Goal: Entertainment & Leisure: Browse casually

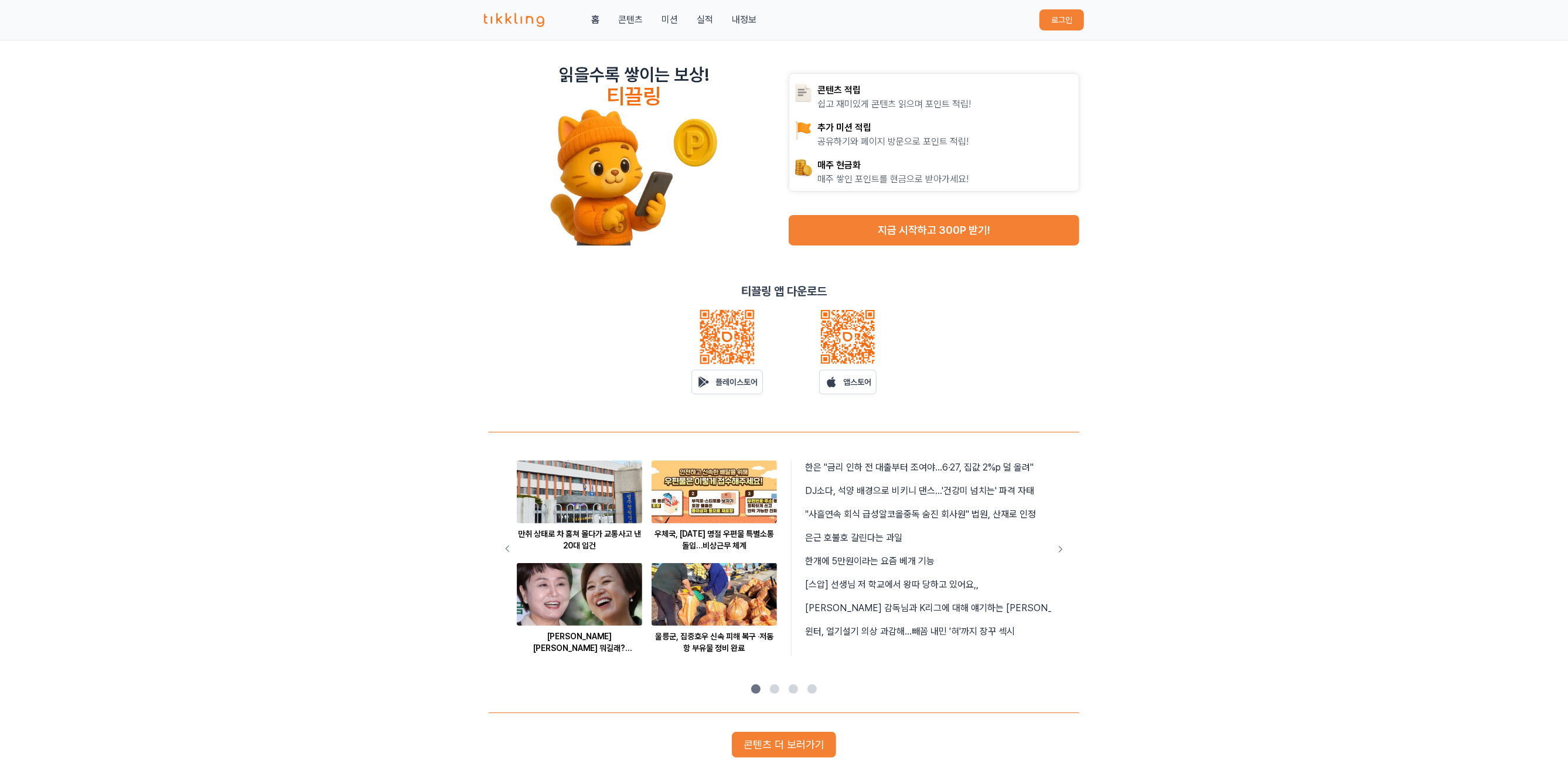
click at [1048, 19] on button "로그인" at bounding box center [1062, 19] width 45 height 21
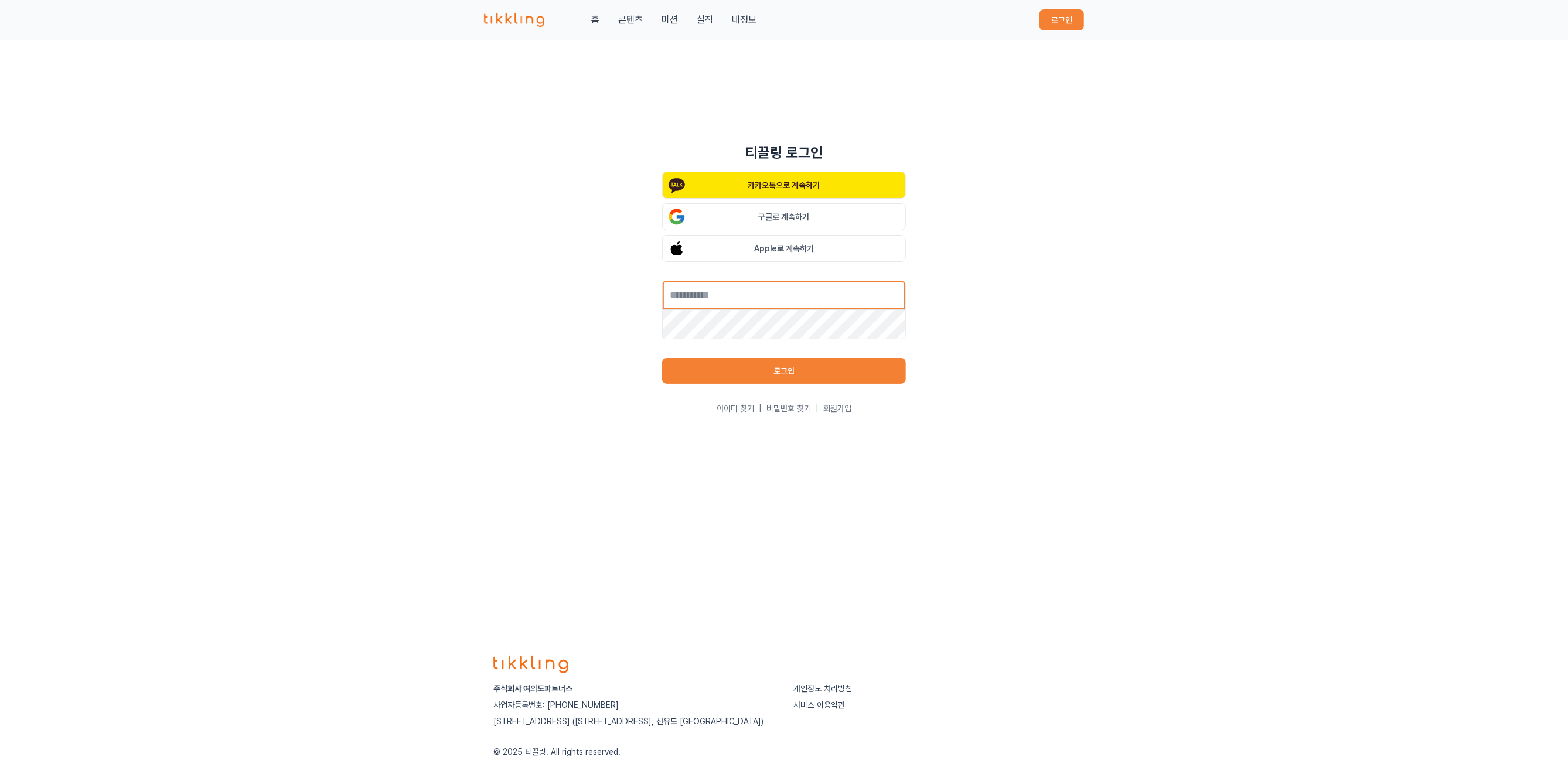
click at [745, 295] on input "text" at bounding box center [784, 295] width 244 height 30
type input "**********"
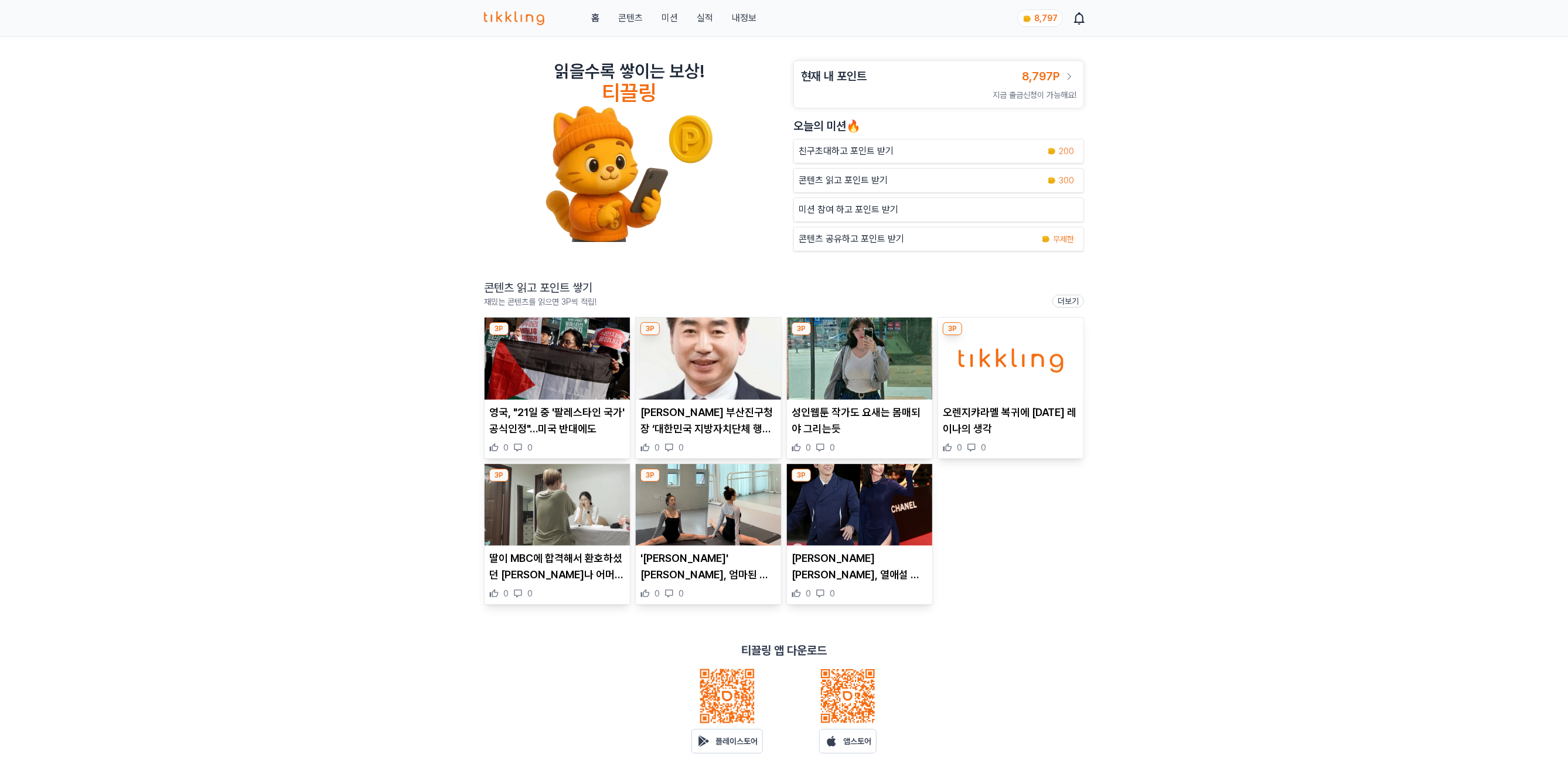
click at [556, 375] on img at bounding box center [558, 358] width 146 height 82
click at [690, 357] on img at bounding box center [708, 358] width 146 height 82
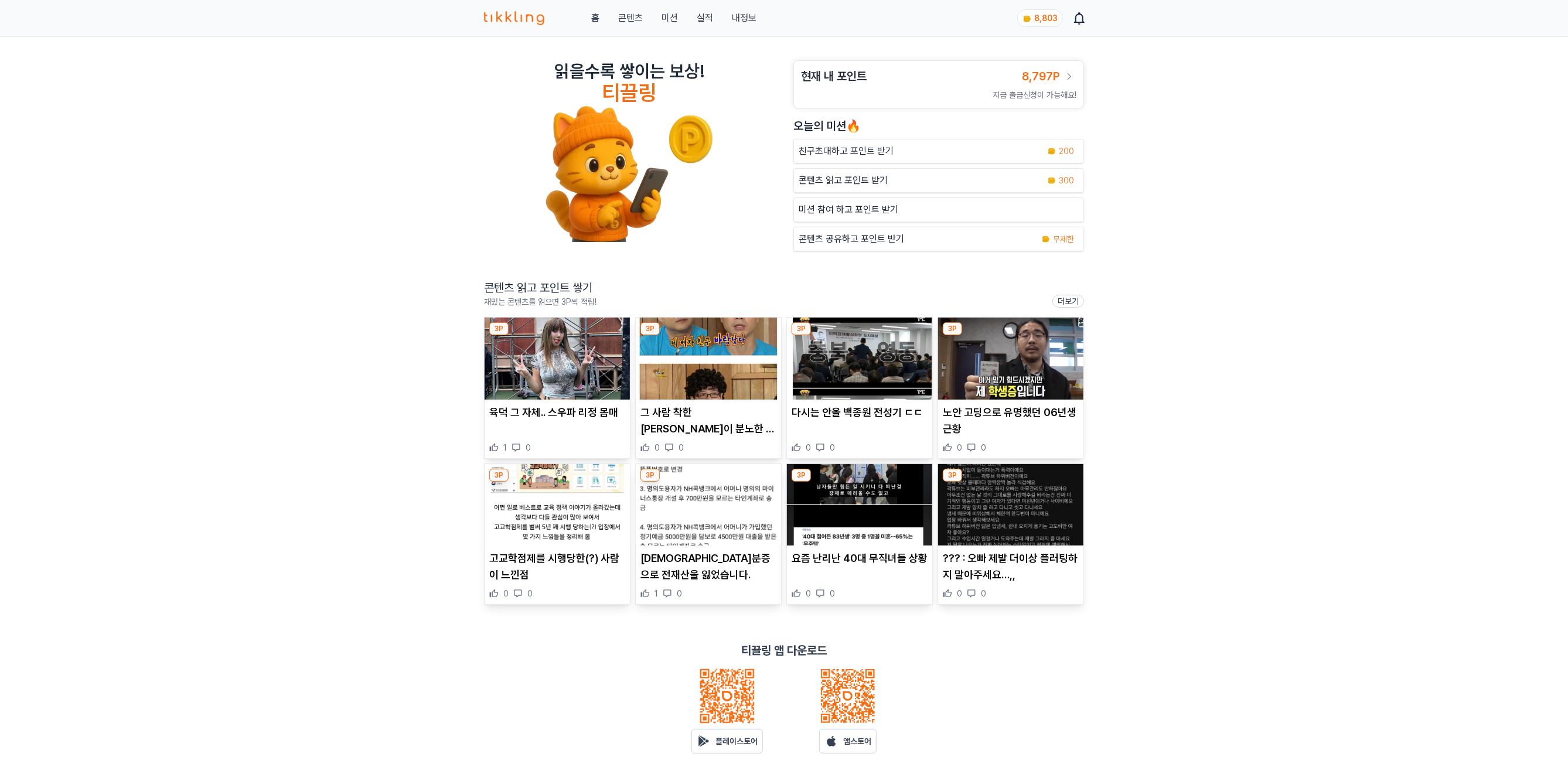
click at [1036, 489] on img at bounding box center [1011, 504] width 146 height 82
click at [872, 516] on img at bounding box center [860, 504] width 146 height 82
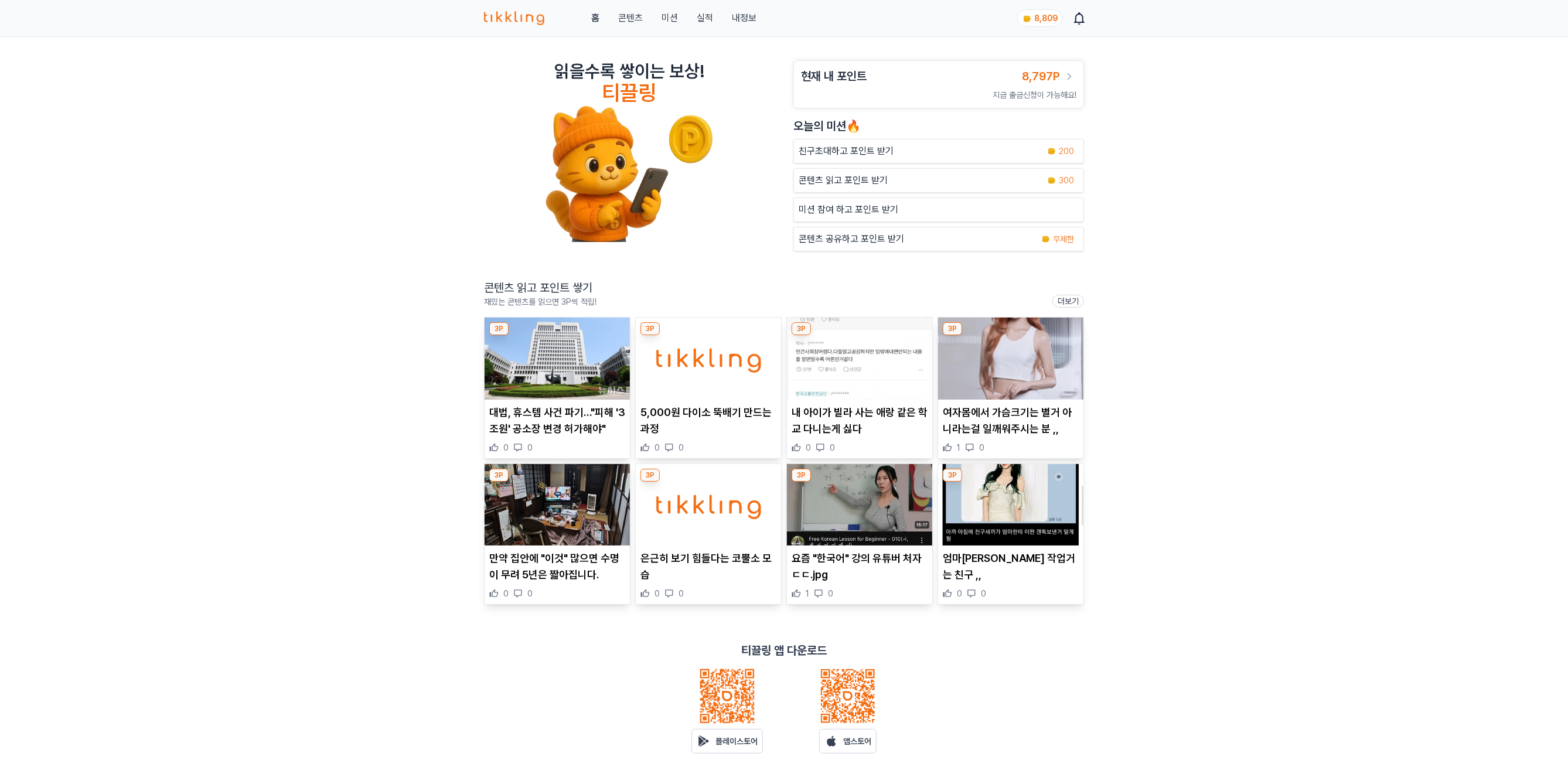
click at [997, 508] on img at bounding box center [1011, 504] width 146 height 82
click at [729, 509] on img at bounding box center [708, 504] width 146 height 82
click at [547, 514] on img at bounding box center [558, 504] width 146 height 82
click at [866, 363] on img at bounding box center [860, 358] width 146 height 82
click at [703, 349] on img at bounding box center [708, 358] width 146 height 82
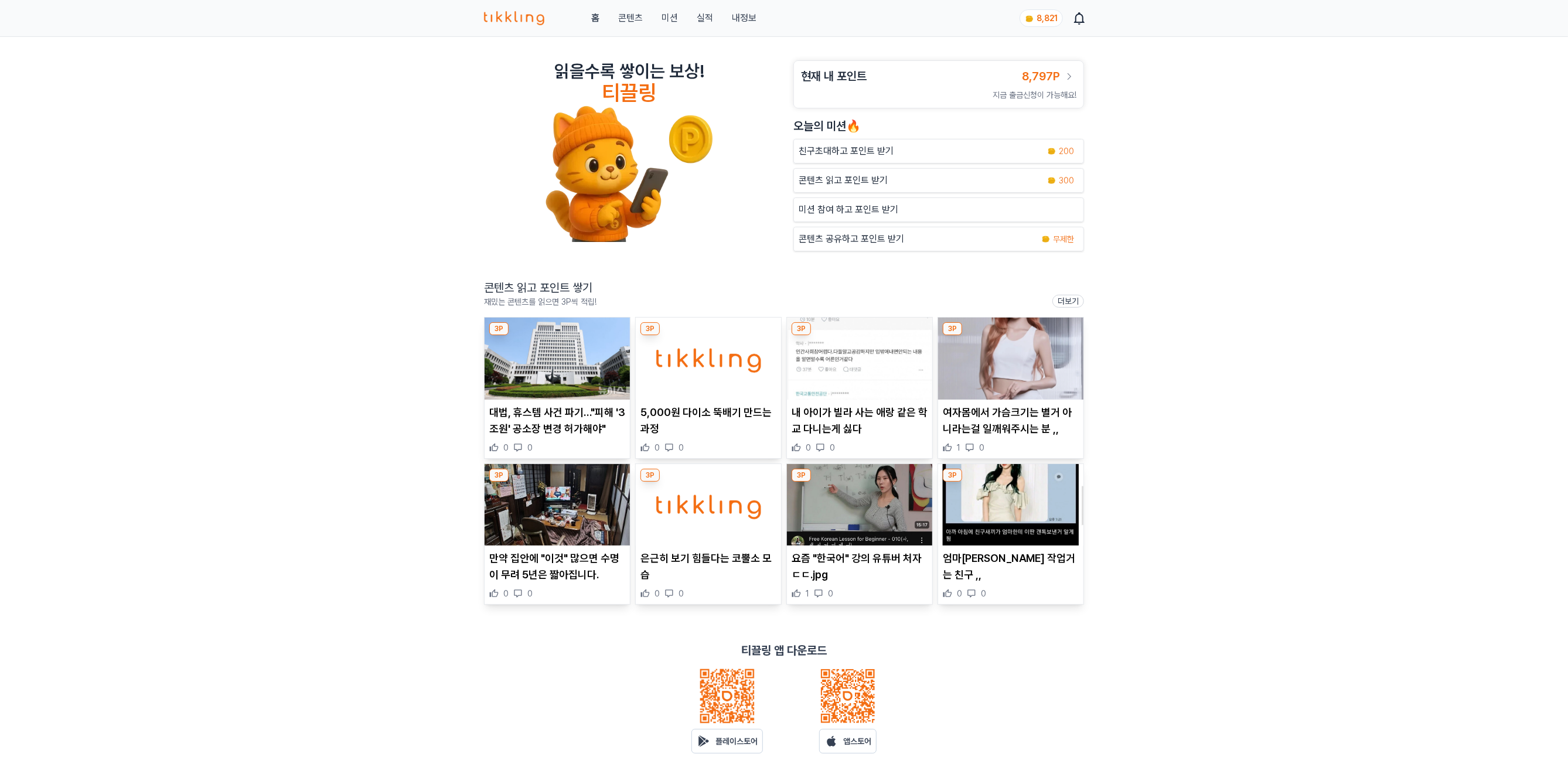
click at [704, 16] on link "실적" at bounding box center [704, 18] width 16 height 14
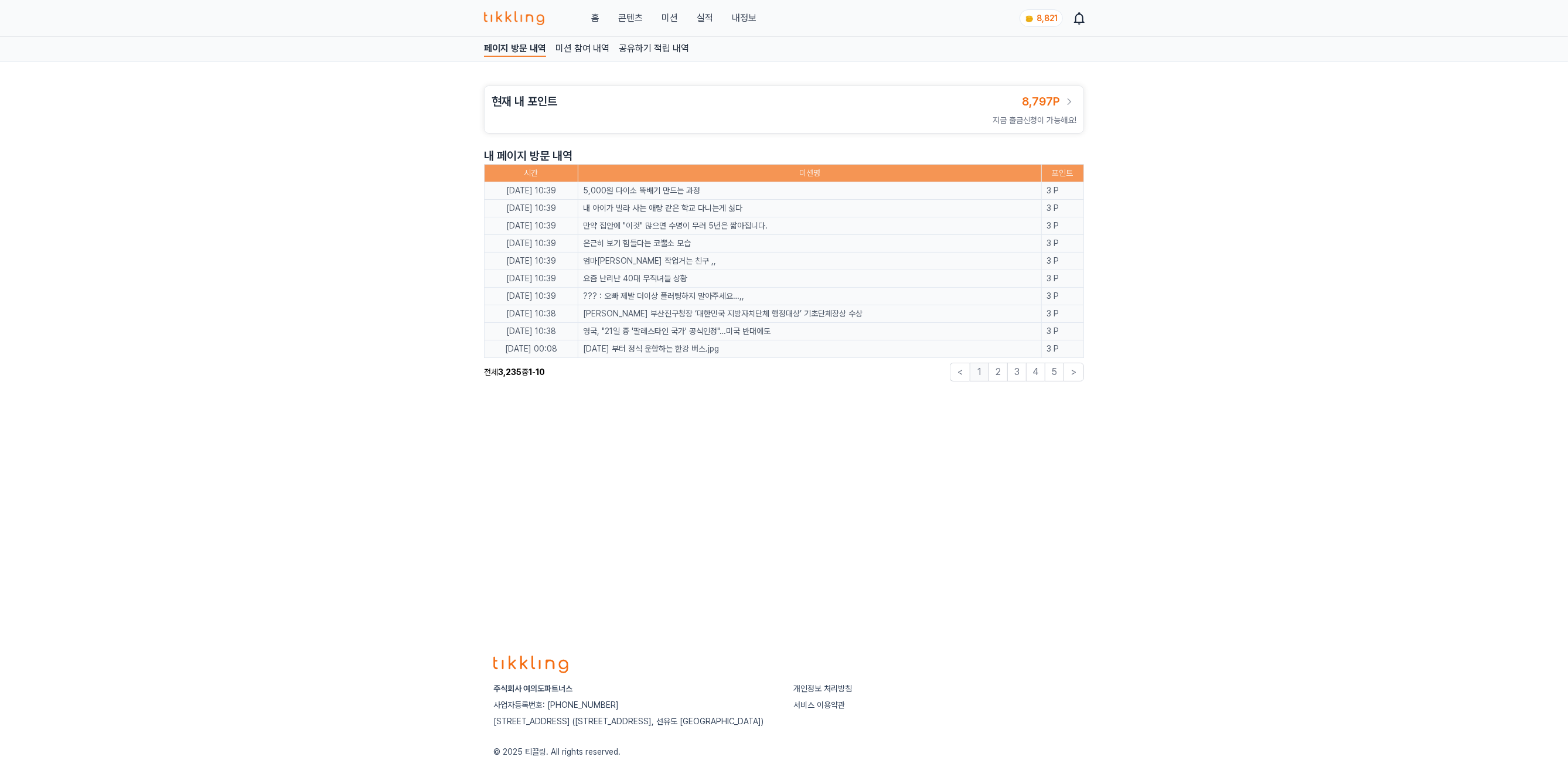
click at [624, 16] on link "콘텐츠" at bounding box center [630, 18] width 25 height 14
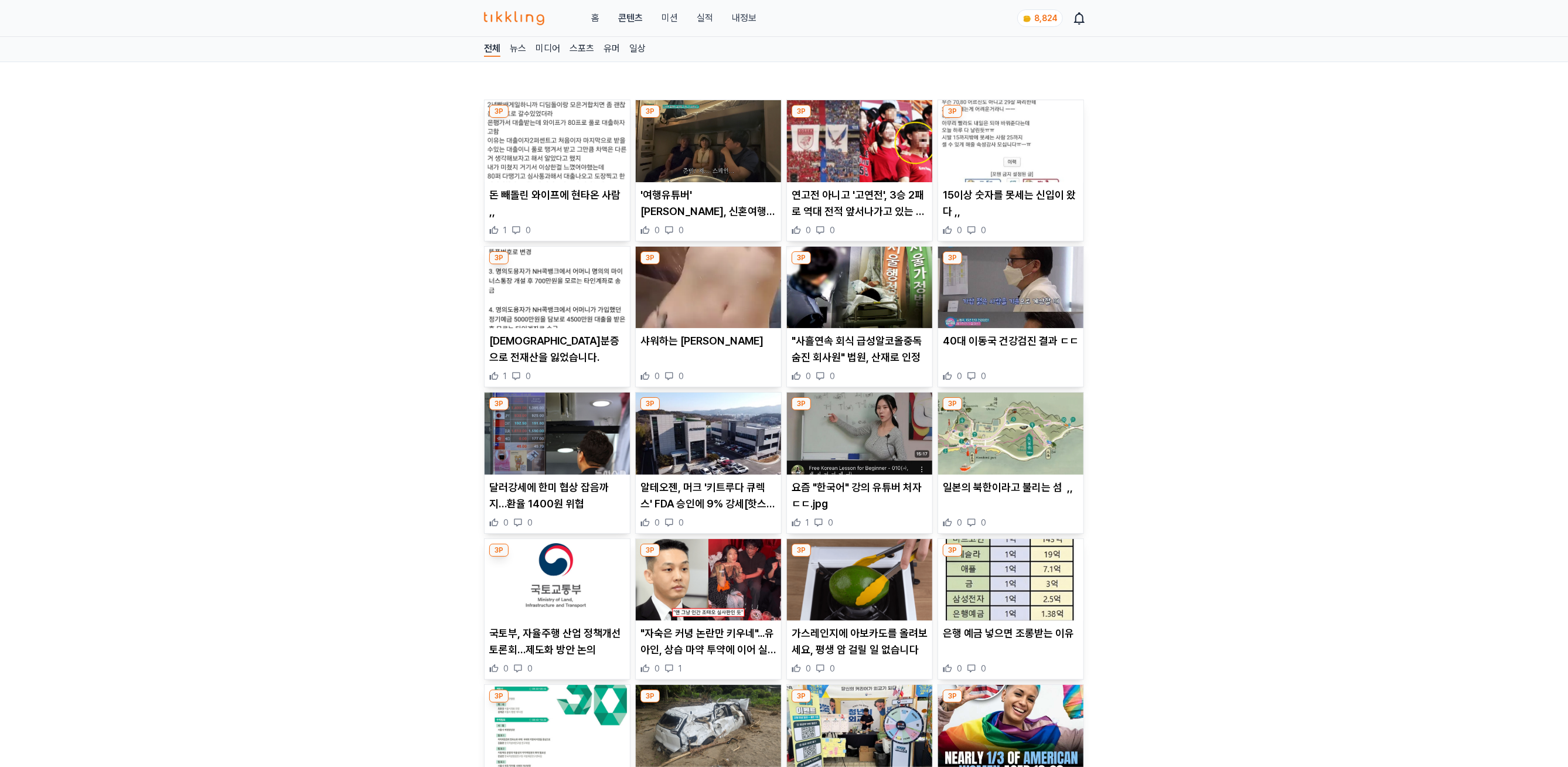
click at [553, 136] on img at bounding box center [558, 140] width 146 height 82
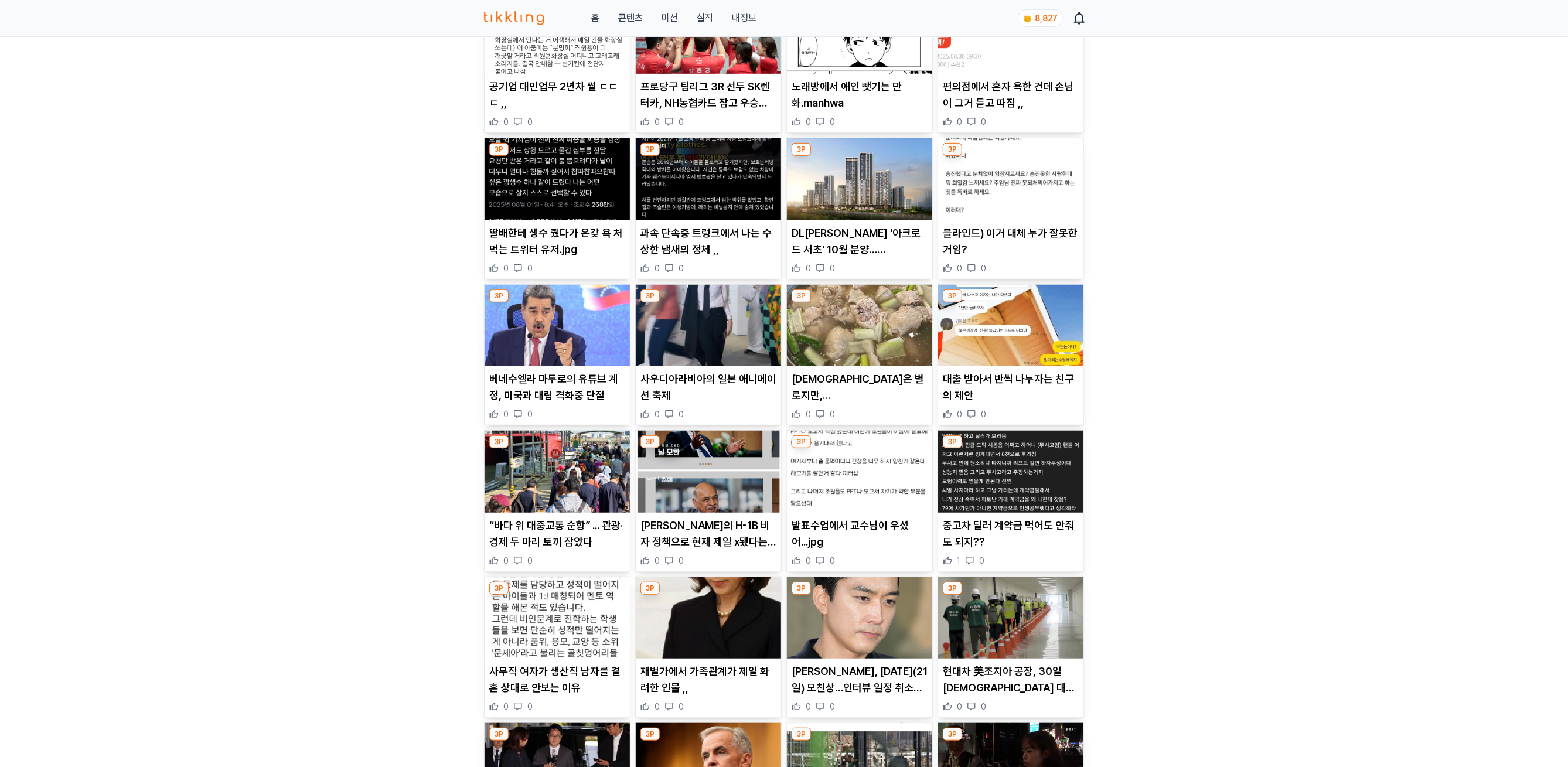
scroll to position [106, 0]
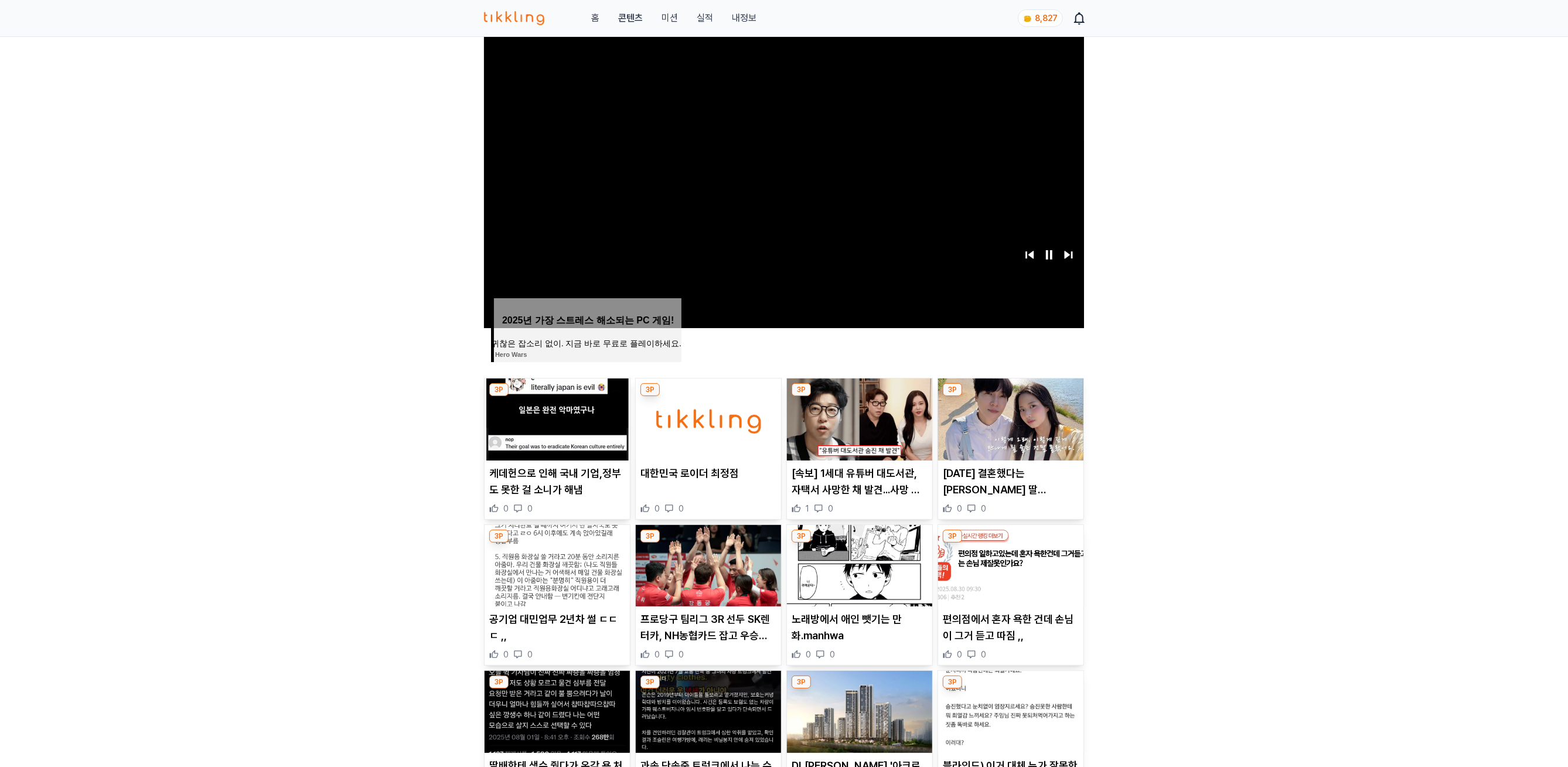
click at [569, 432] on img at bounding box center [558, 419] width 146 height 82
click at [877, 410] on img at bounding box center [860, 419] width 146 height 82
click at [990, 396] on img at bounding box center [1011, 419] width 146 height 82
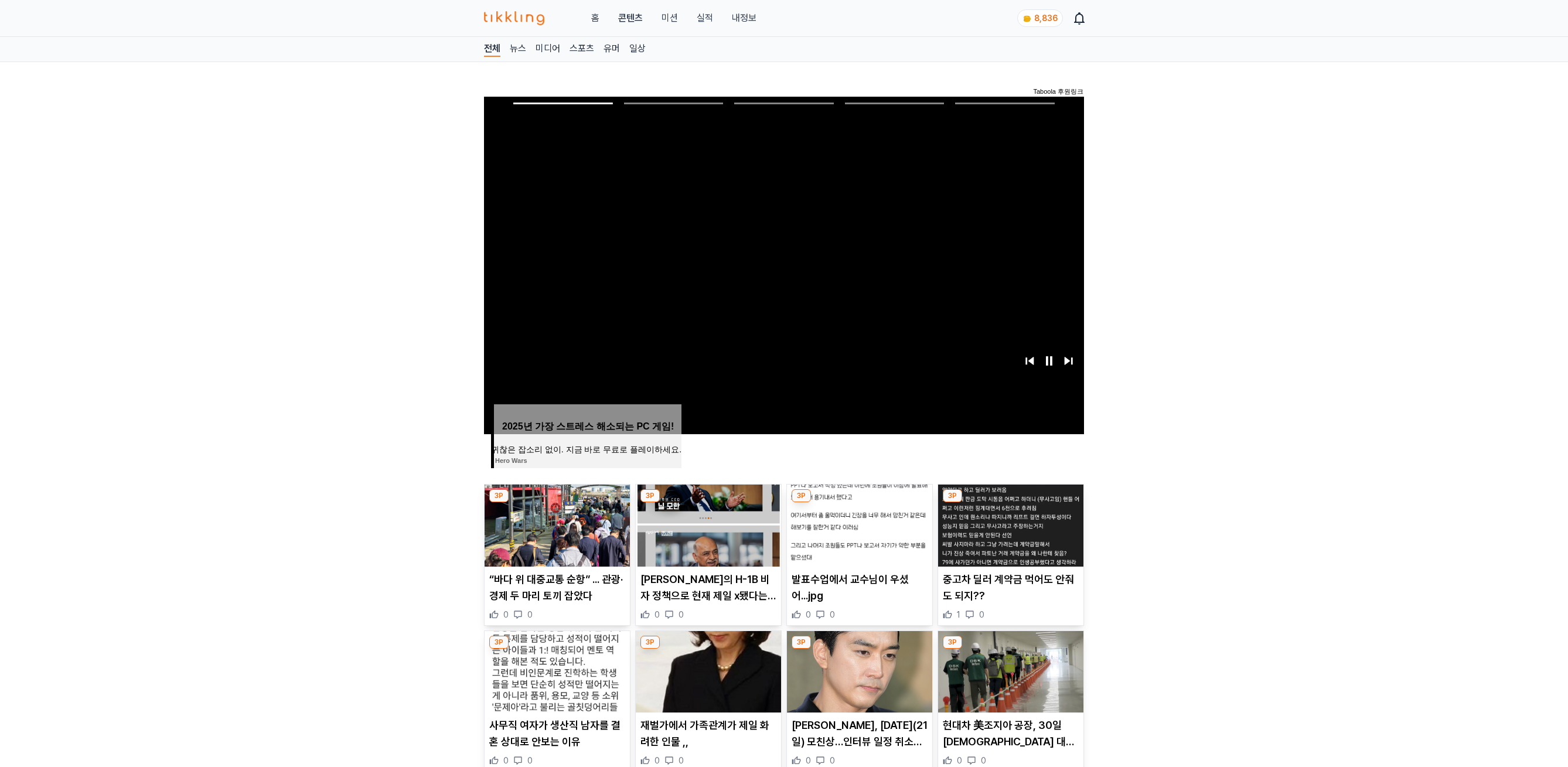
scroll to position [47, 0]
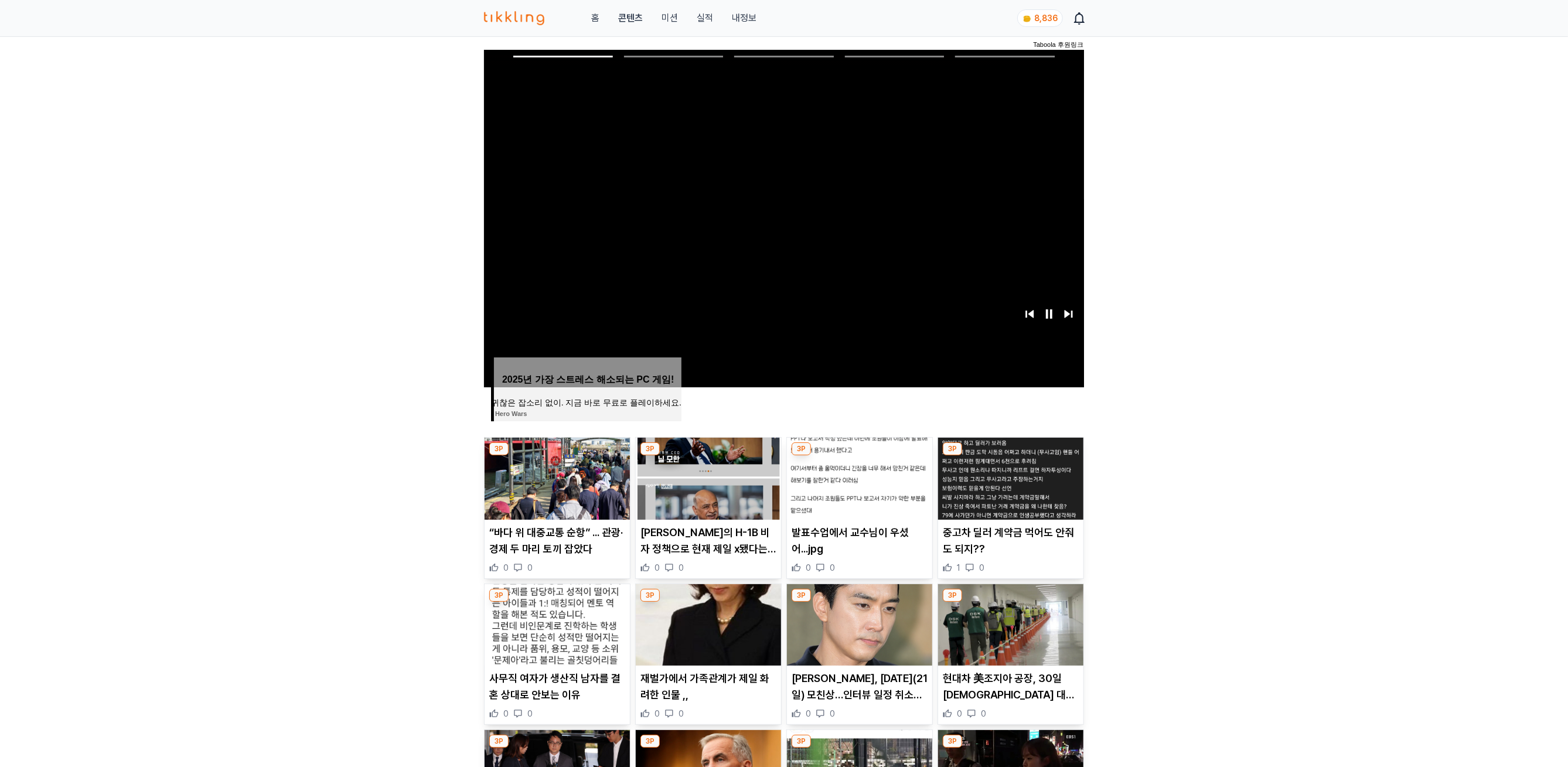
click at [558, 489] on img at bounding box center [558, 478] width 146 height 82
